Goal: Find specific page/section: Find specific page/section

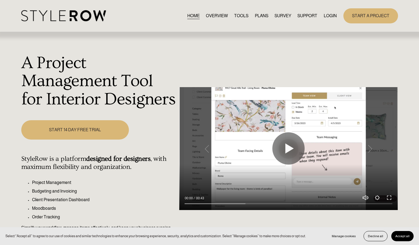
click at [327, 16] on link "LOGIN" at bounding box center [329, 15] width 13 height 7
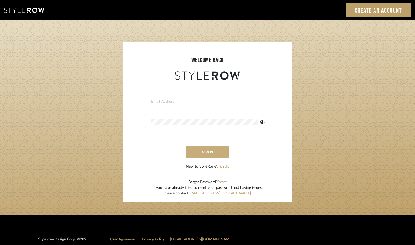
type input "Christinadiazcruz@gmail.com"
click at [212, 151] on button "sign in" at bounding box center [207, 152] width 43 height 13
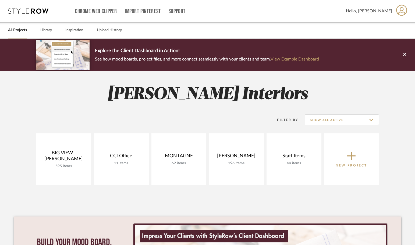
click at [348, 121] on input "Show All Active" at bounding box center [342, 120] width 74 height 11
click at [325, 159] on span "Archived" at bounding box center [343, 159] width 64 height 5
type input "Archived"
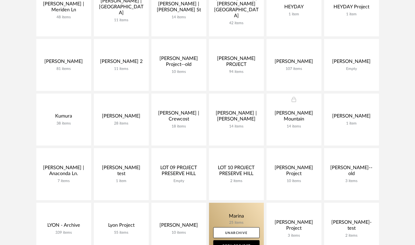
scroll to position [283, 0]
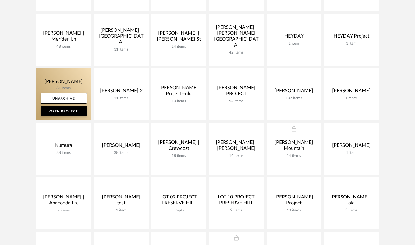
click at [67, 83] on link at bounding box center [63, 94] width 55 height 52
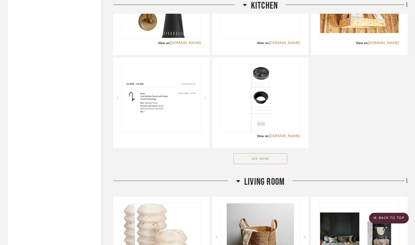
scroll to position [1043, 0]
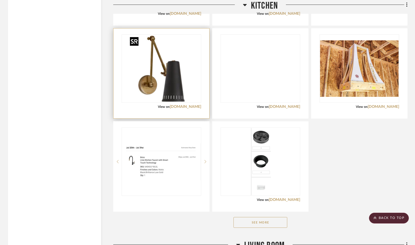
click at [176, 88] on img "0" at bounding box center [161, 68] width 67 height 67
click at [180, 108] on link "circalighting.com" at bounding box center [185, 107] width 31 height 4
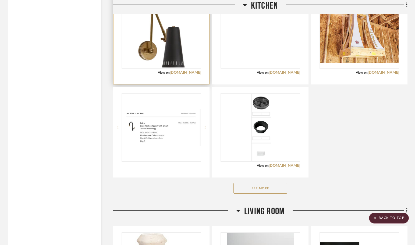
scroll to position [1094, 0]
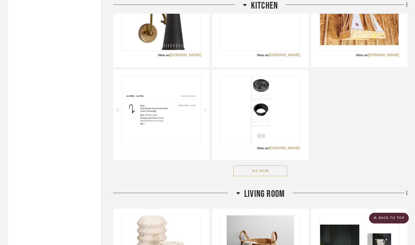
click at [248, 174] on button "See More" at bounding box center [260, 170] width 54 height 11
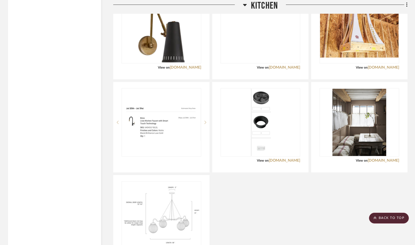
scroll to position [1072, 0]
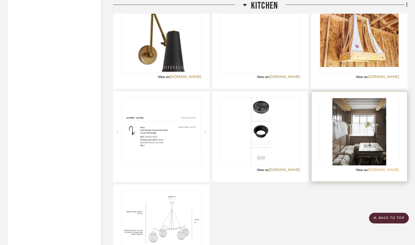
click at [380, 170] on link "devolkitchens.com" at bounding box center [383, 170] width 31 height 4
